Goal: Information Seeking & Learning: Learn about a topic

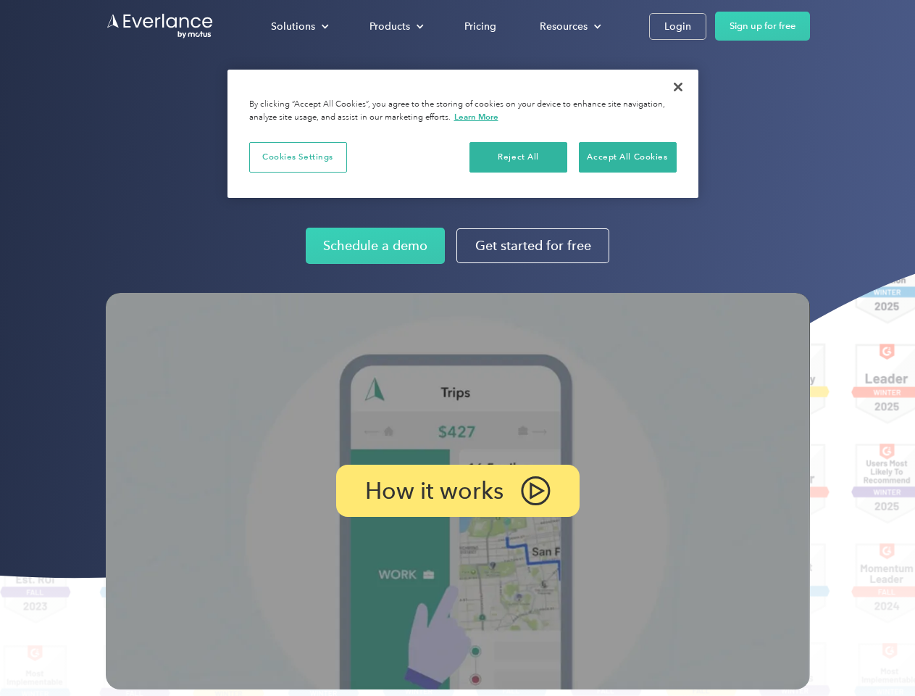
click at [457, 348] on img at bounding box center [458, 491] width 704 height 396
click at [299, 26] on div "Solutions" at bounding box center [293, 26] width 44 height 18
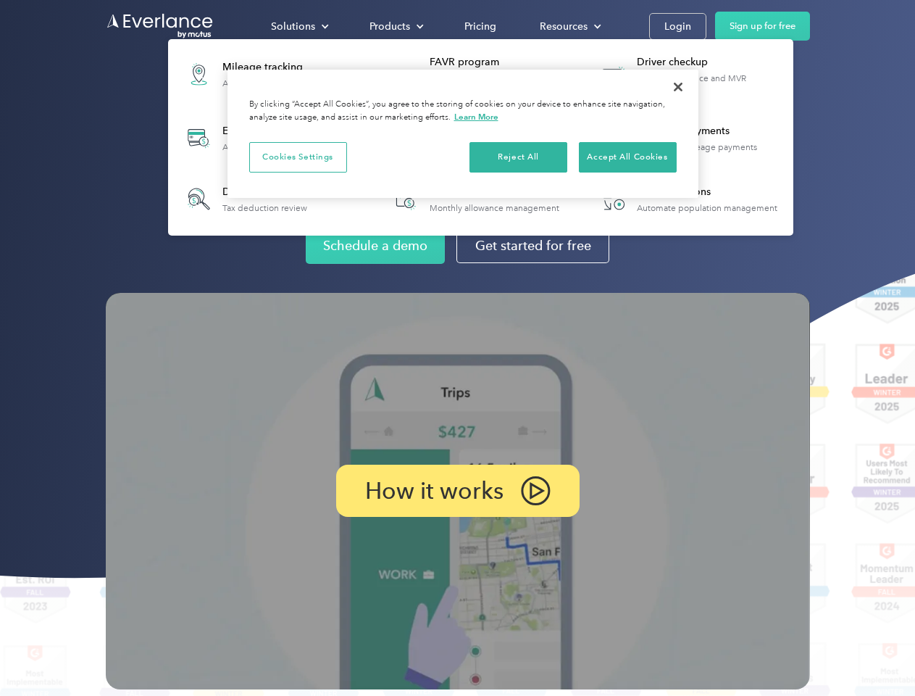
click at [395, 26] on div "Products" at bounding box center [390, 26] width 41 height 18
click at [569, 26] on div "Resources" at bounding box center [564, 26] width 48 height 18
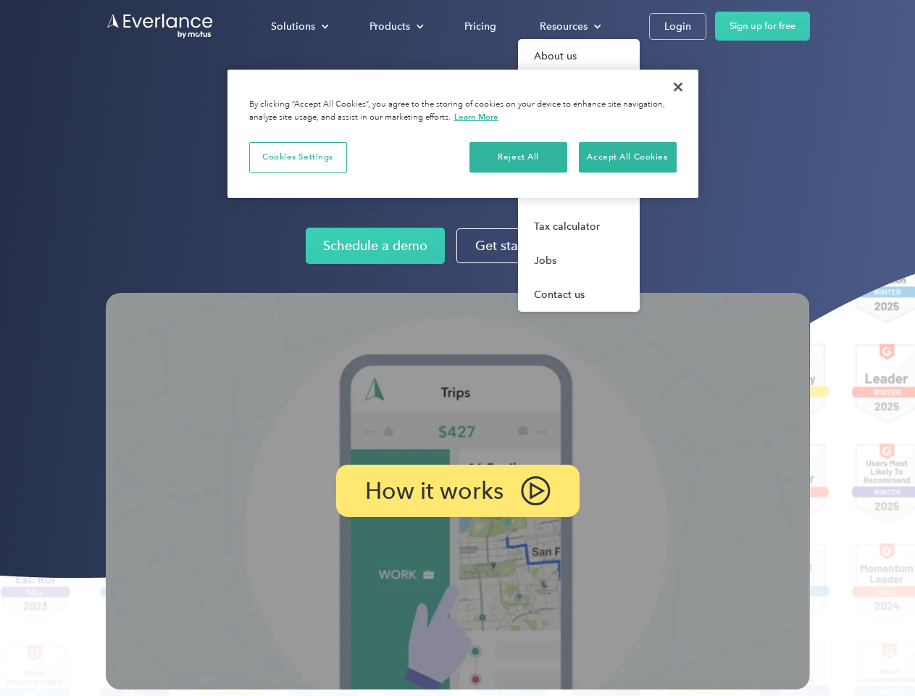
click at [457, 491] on p "How it works" at bounding box center [434, 490] width 138 height 17
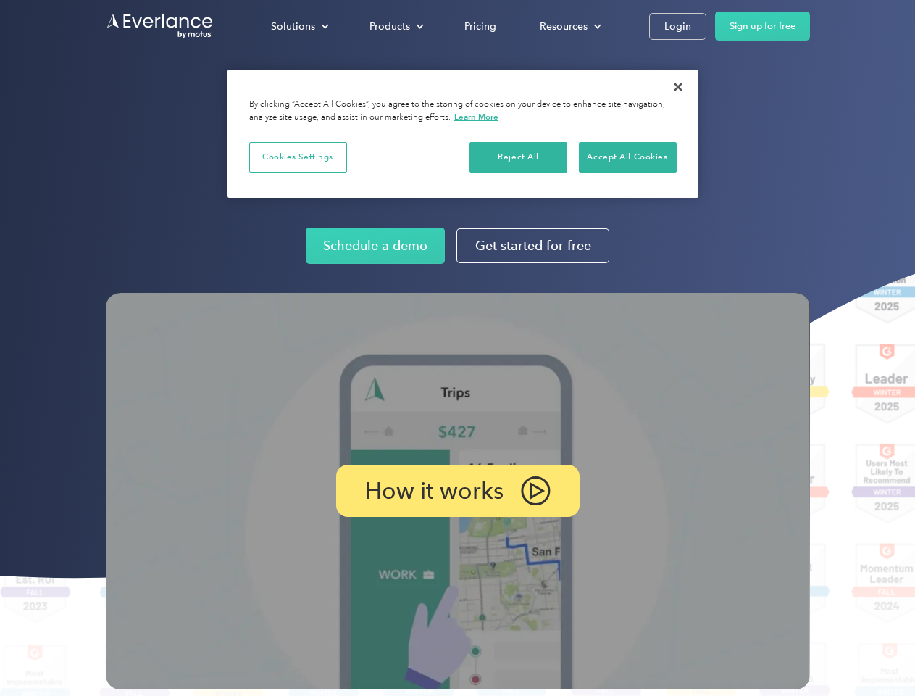
click at [298, 157] on button "Cookies Settings" at bounding box center [298, 157] width 98 height 30
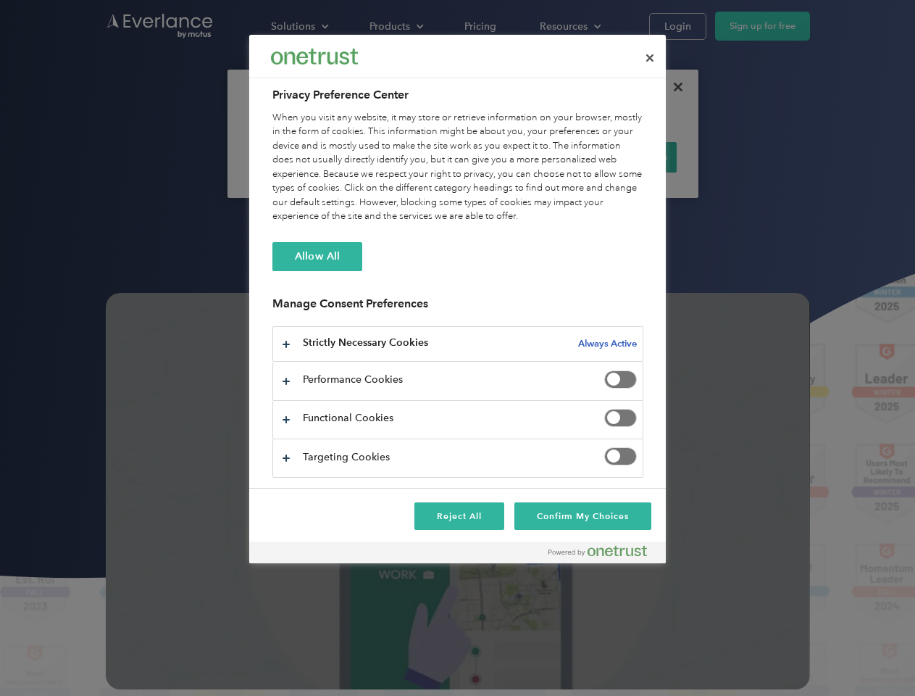
click at [519, 157] on div "When you visit any website, it may store or retrieve information on your browse…" at bounding box center [457, 167] width 371 height 113
click at [628, 157] on div "When you visit any website, it may store or retrieve information on your browse…" at bounding box center [457, 167] width 371 height 113
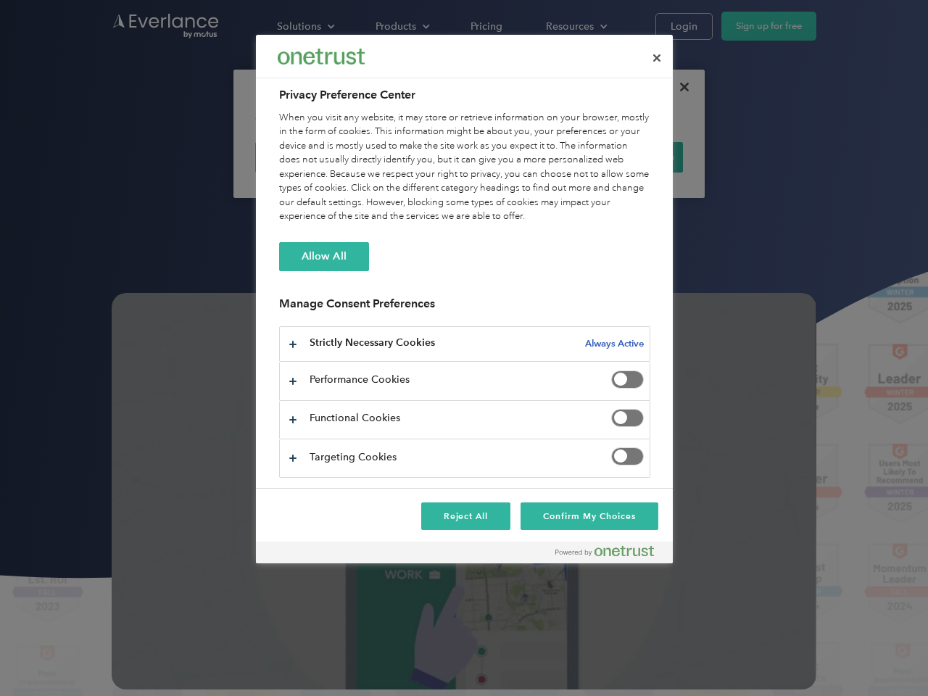
click at [678, 87] on div at bounding box center [464, 348] width 928 height 696
